Goal: Transaction & Acquisition: Purchase product/service

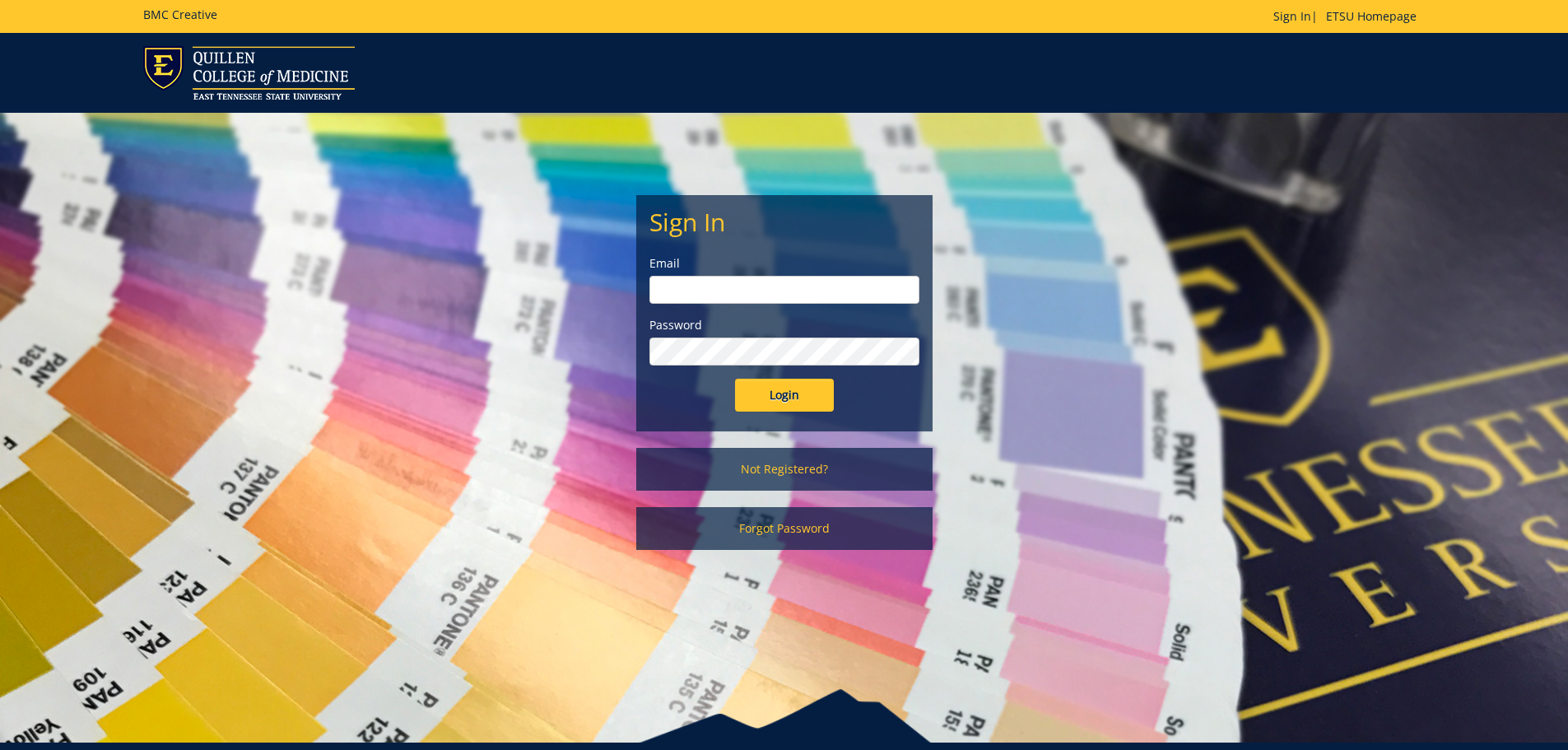
type input "sparksjn@etsu.edu"
click at [764, 392] on input "Login" at bounding box center [784, 395] width 99 height 33
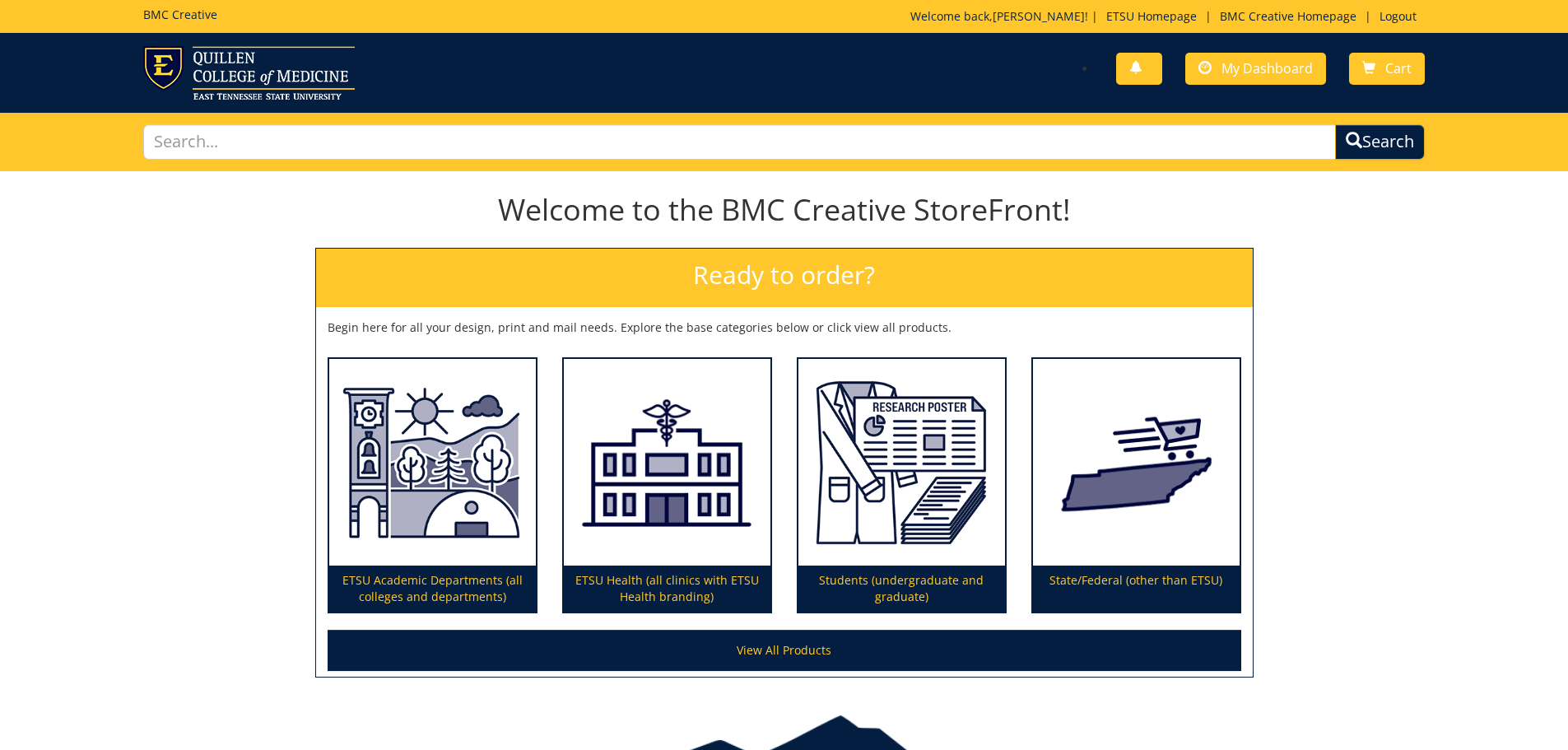
scroll to position [97, 0]
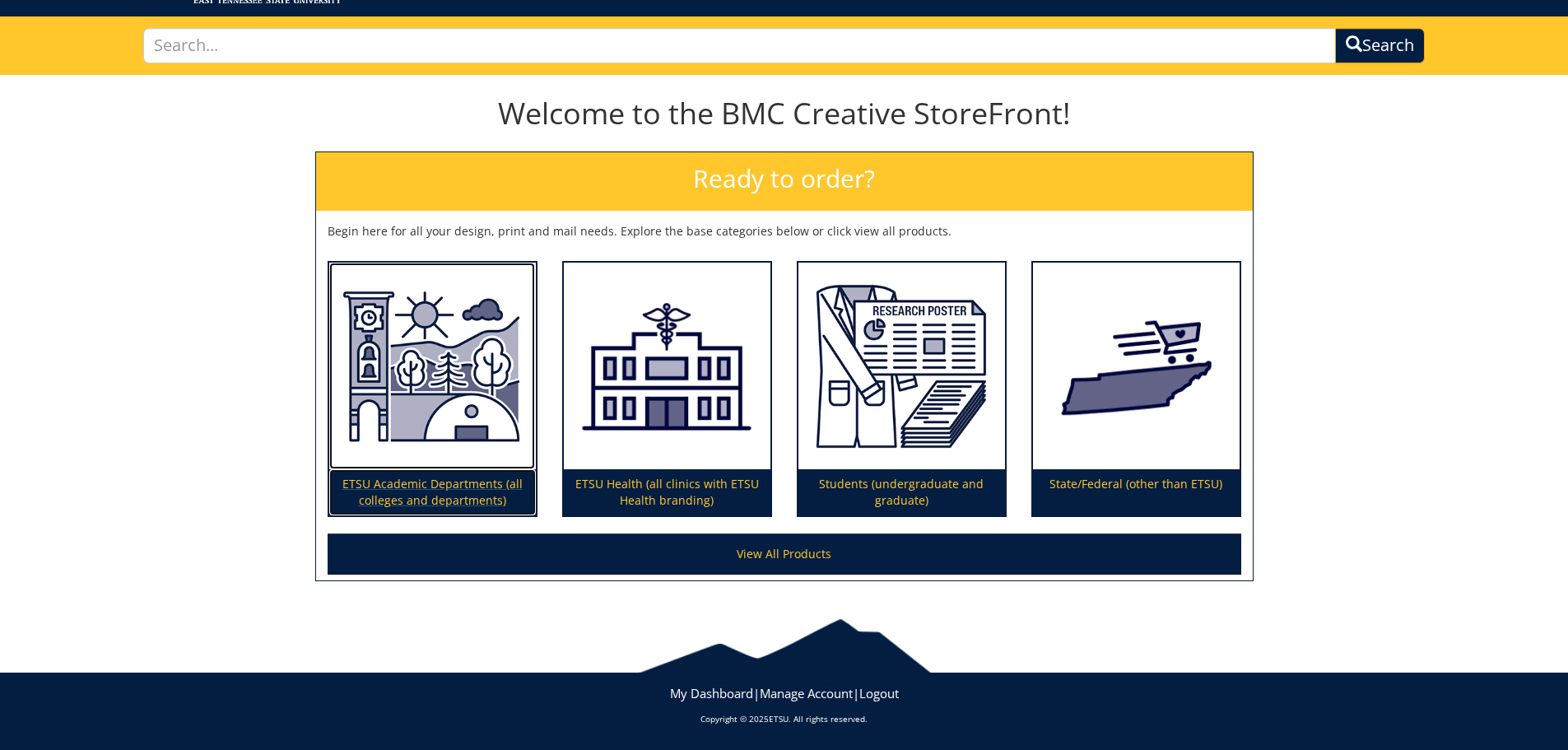
click at [418, 410] on img at bounding box center [433, 366] width 207 height 208
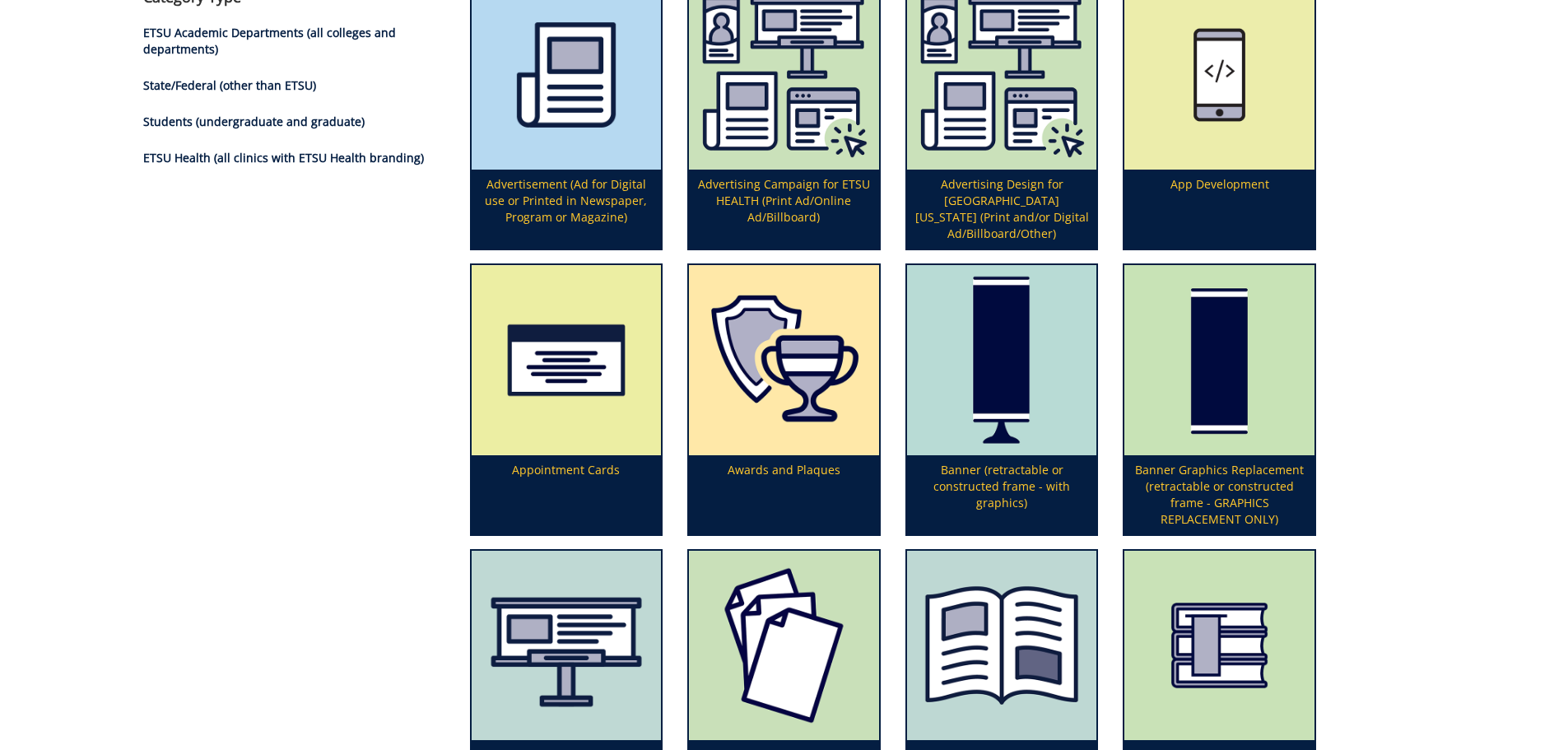
scroll to position [330, 0]
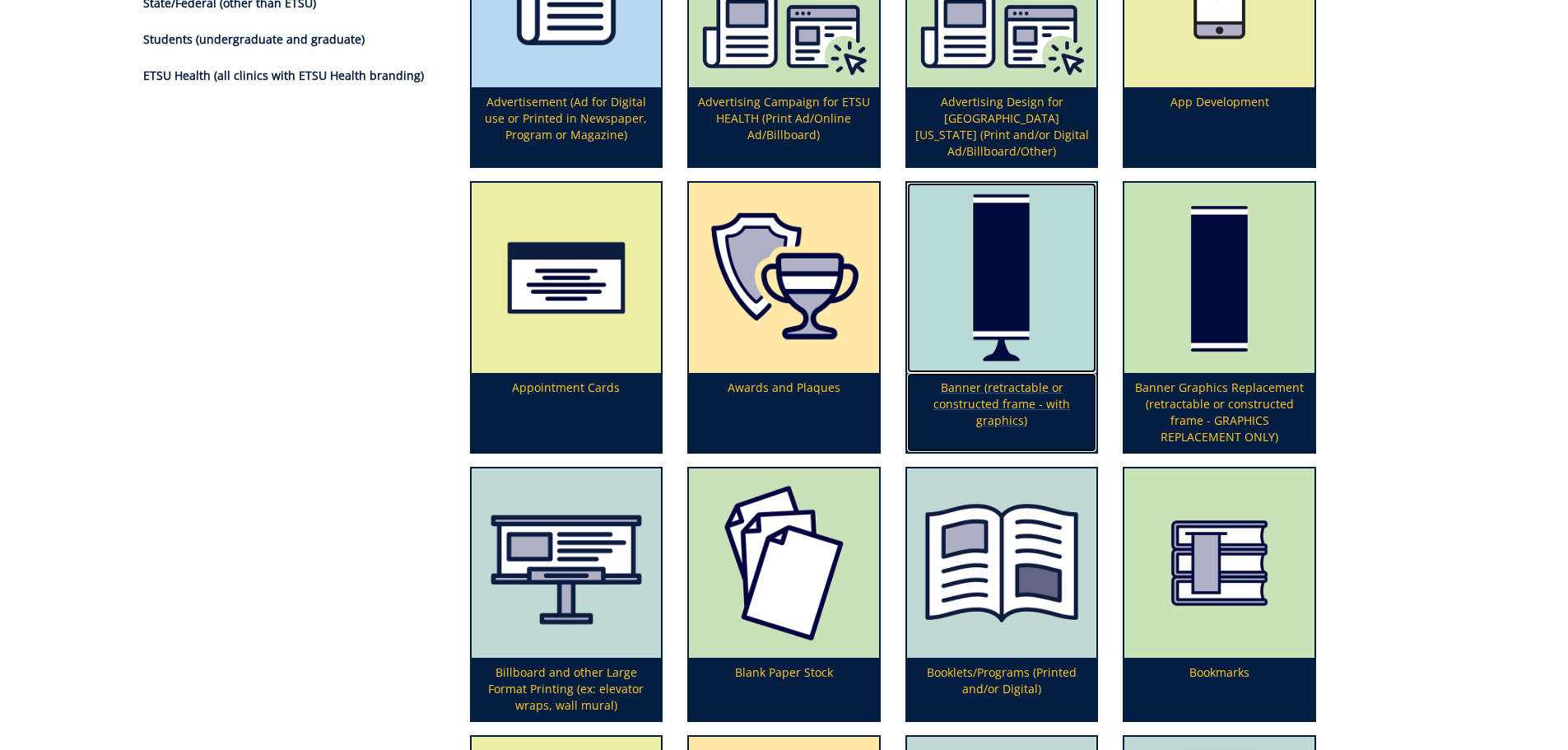
click at [986, 367] on img at bounding box center [1002, 277] width 190 height 190
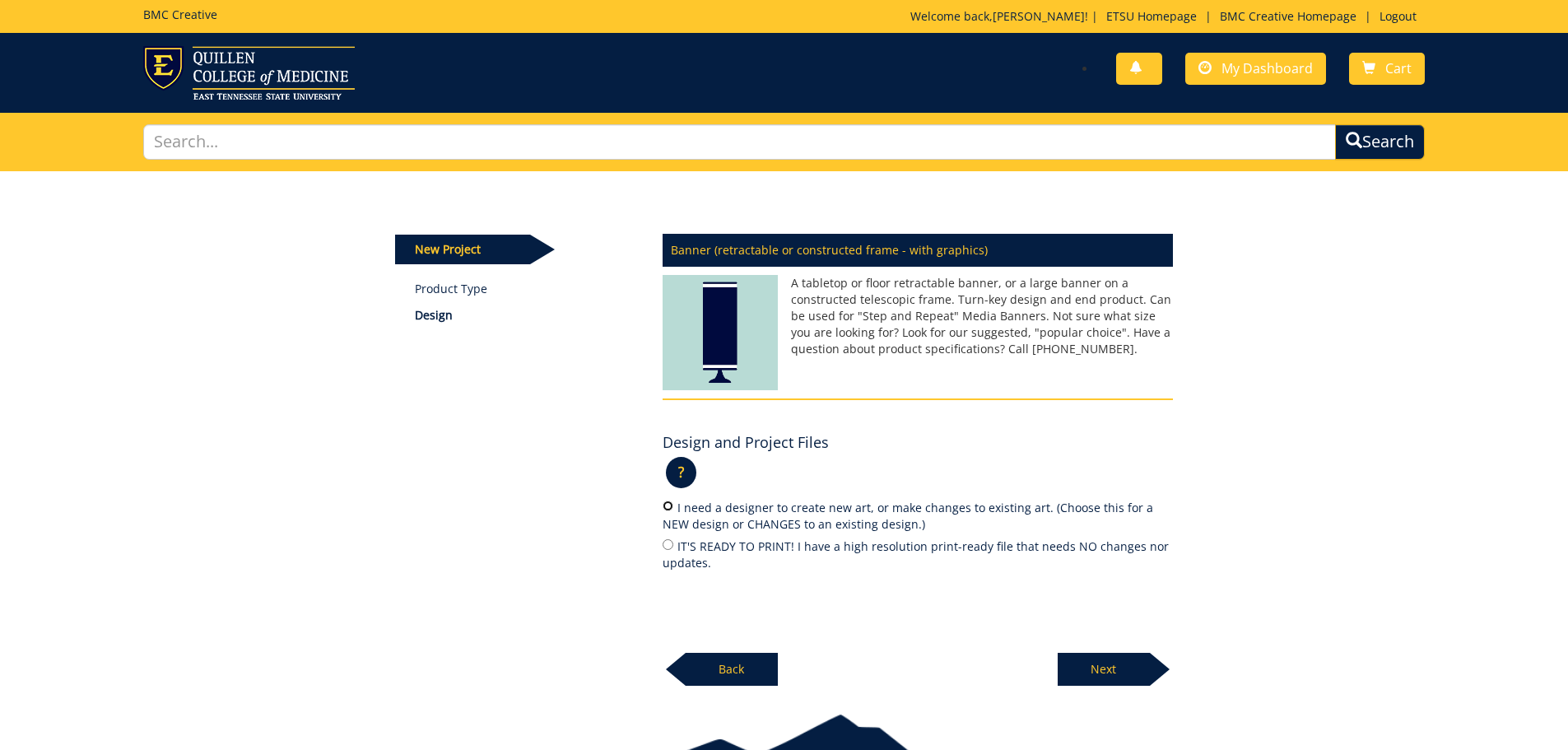
click at [663, 505] on input "I need a designer to create new art, or make changes to existing art. (Choose t…" at bounding box center [668, 505] width 11 height 11
radio input "true"
click at [1106, 676] on p "Next" at bounding box center [1103, 669] width 92 height 33
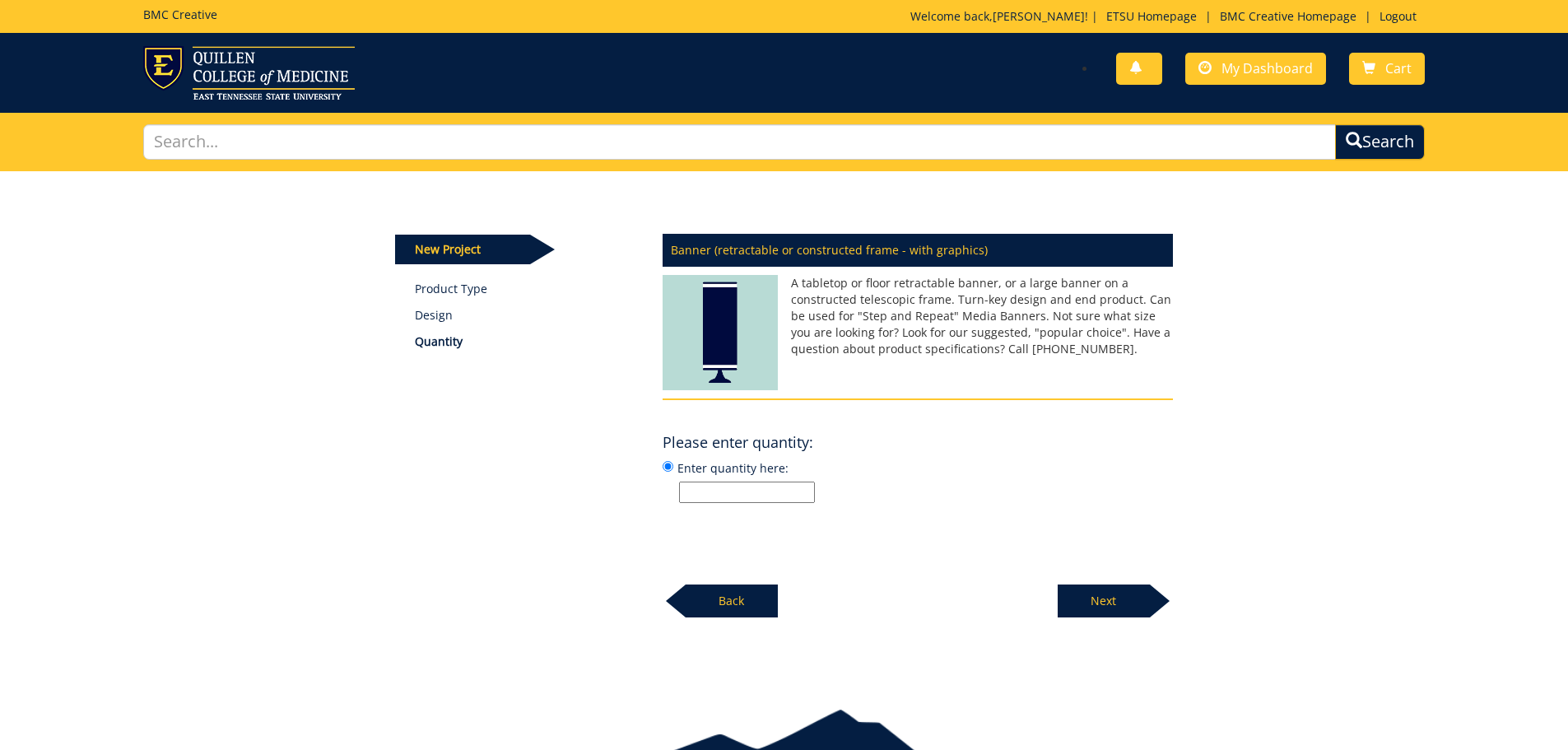
click at [705, 496] on input "Enter quantity here:" at bounding box center [747, 492] width 136 height 21
type input "1"
click at [1070, 601] on p "Next" at bounding box center [1103, 601] width 92 height 33
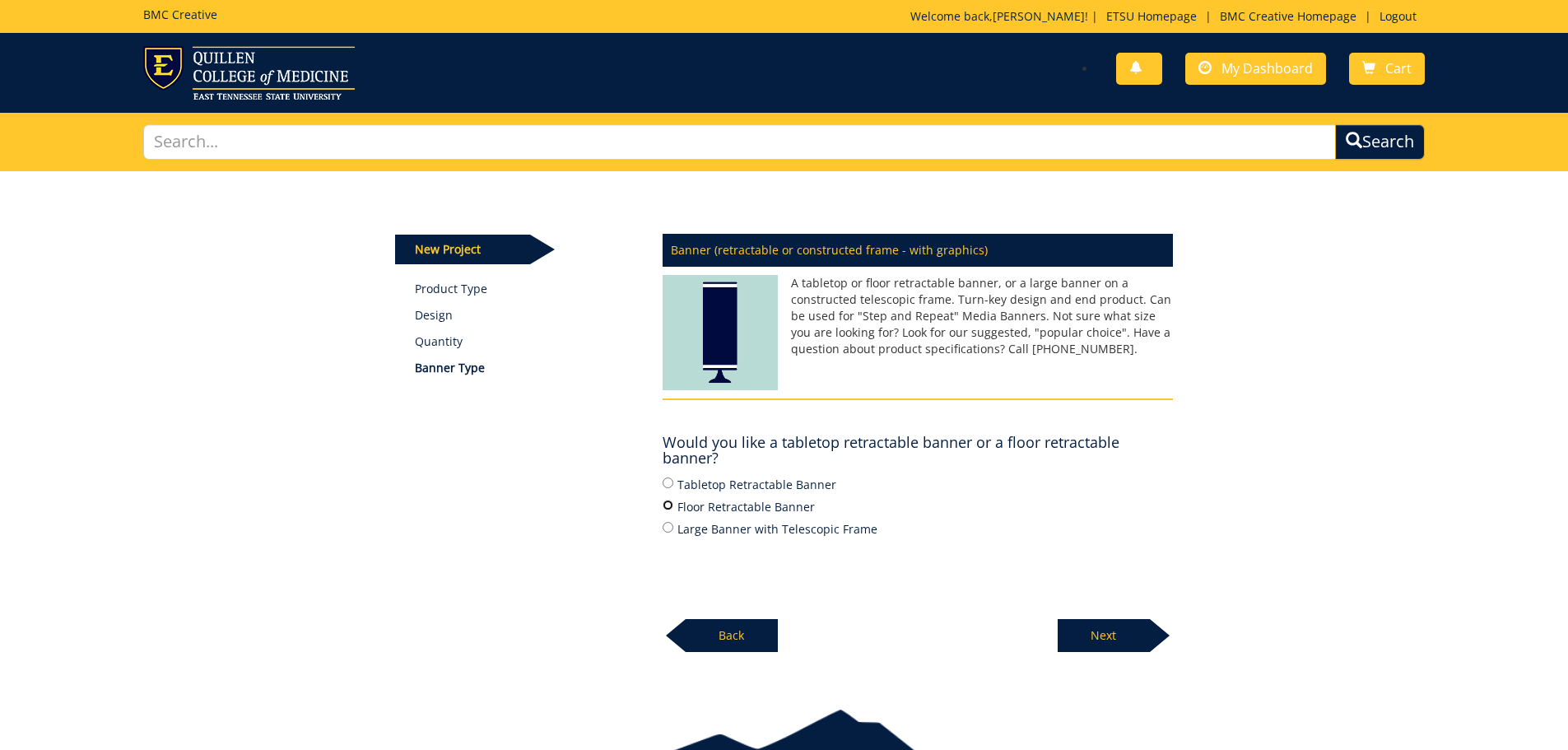
click at [663, 500] on input "Floor Retractable Banner" at bounding box center [668, 505] width 11 height 11
radio input "true"
click at [1112, 629] on p "Next" at bounding box center [1103, 635] width 92 height 33
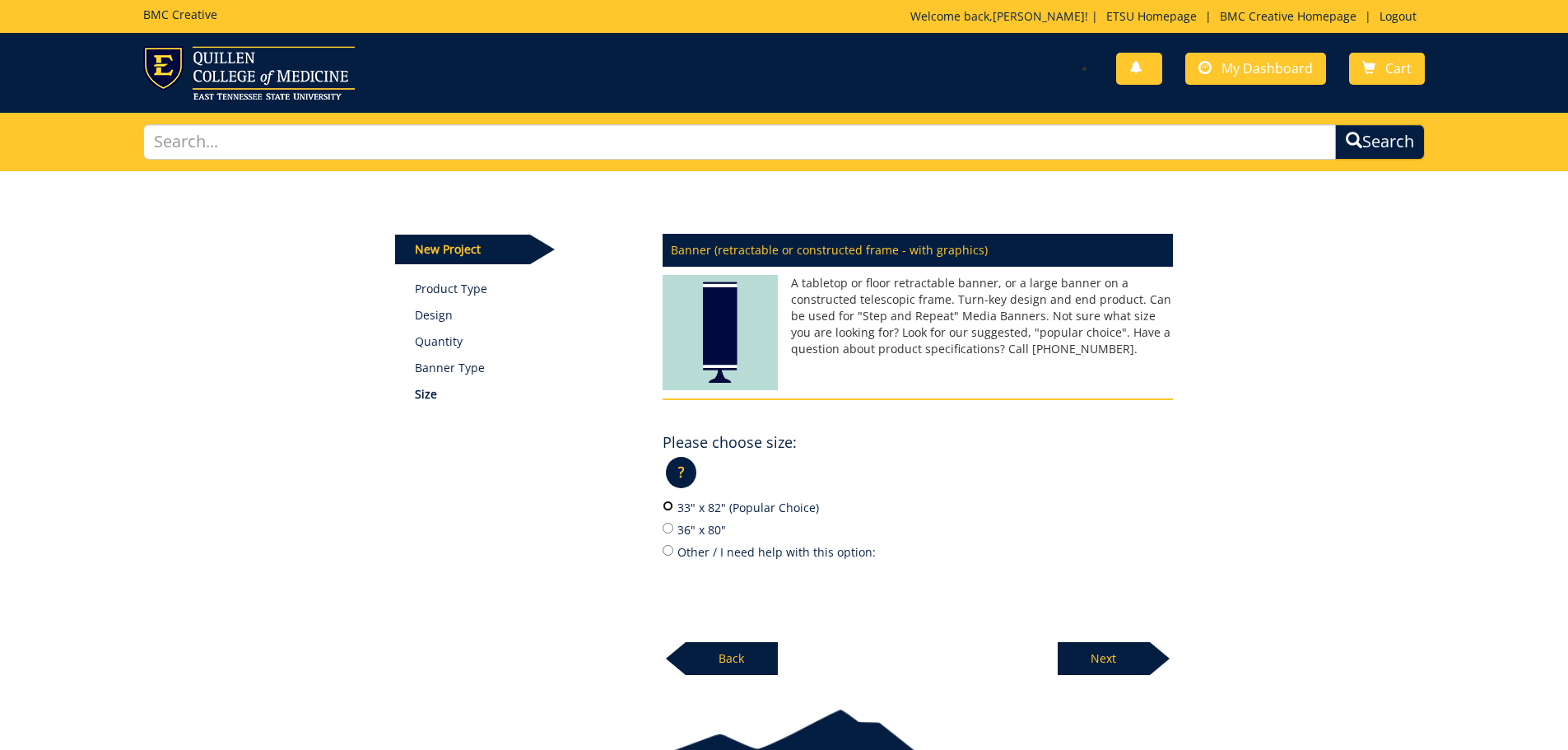
click at [667, 507] on input "33" x 82" (Popular Choice)" at bounding box center [668, 505] width 11 height 11
radio input "true"
click at [1098, 666] on p "Next" at bounding box center [1103, 658] width 92 height 33
